Goal: Task Accomplishment & Management: Use online tool/utility

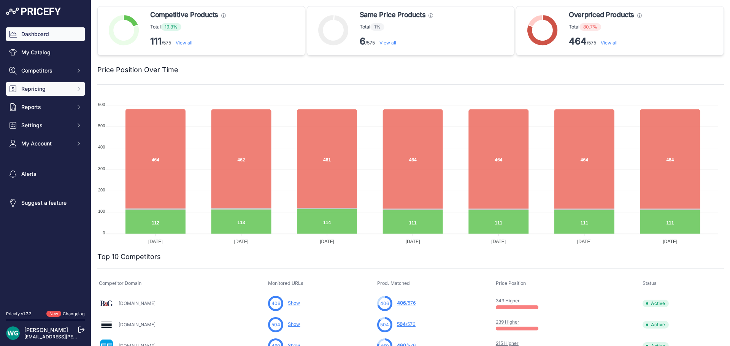
click at [55, 84] on button "Repricing" at bounding box center [45, 89] width 79 height 14
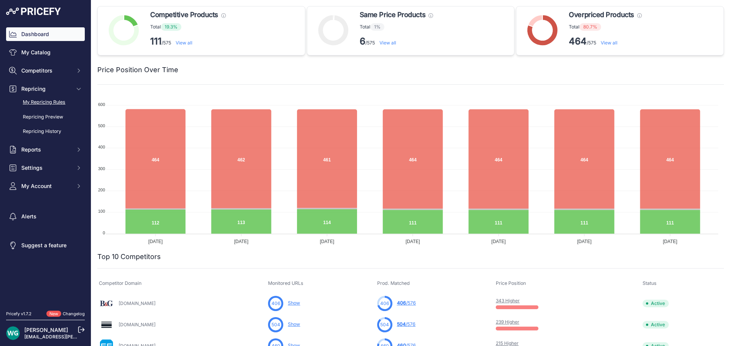
click at [61, 99] on link "My Repricing Rules" at bounding box center [45, 102] width 79 height 13
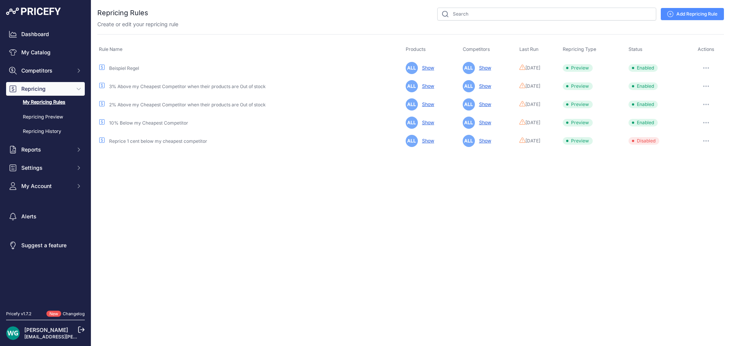
click at [709, 65] on button "button" at bounding box center [705, 68] width 15 height 11
click at [698, 107] on button "Reprice Now" at bounding box center [697, 108] width 49 height 12
drag, startPoint x: 63, startPoint y: 89, endPoint x: 62, endPoint y: 85, distance: 4.2
click at [63, 89] on span "Repricing" at bounding box center [46, 89] width 50 height 8
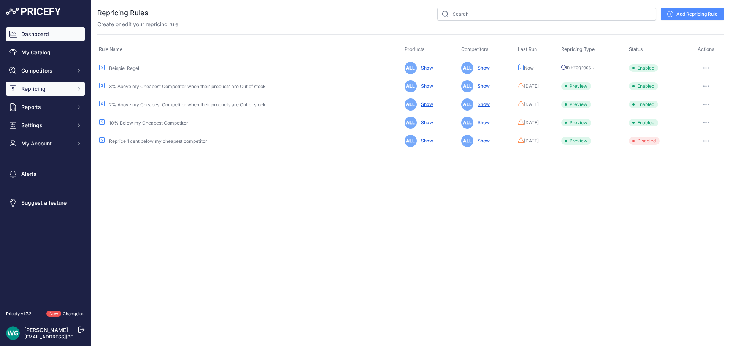
click at [50, 40] on link "Dashboard" at bounding box center [45, 34] width 79 height 14
